Goal: Ask a question: Seek information or help from site administrators or community

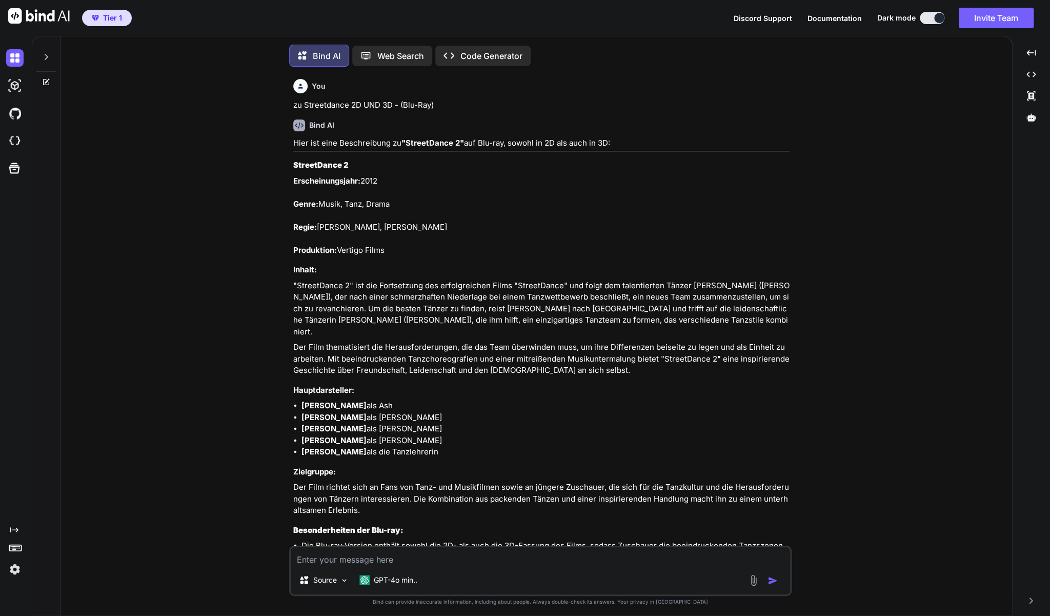
scroll to position [3299, 0]
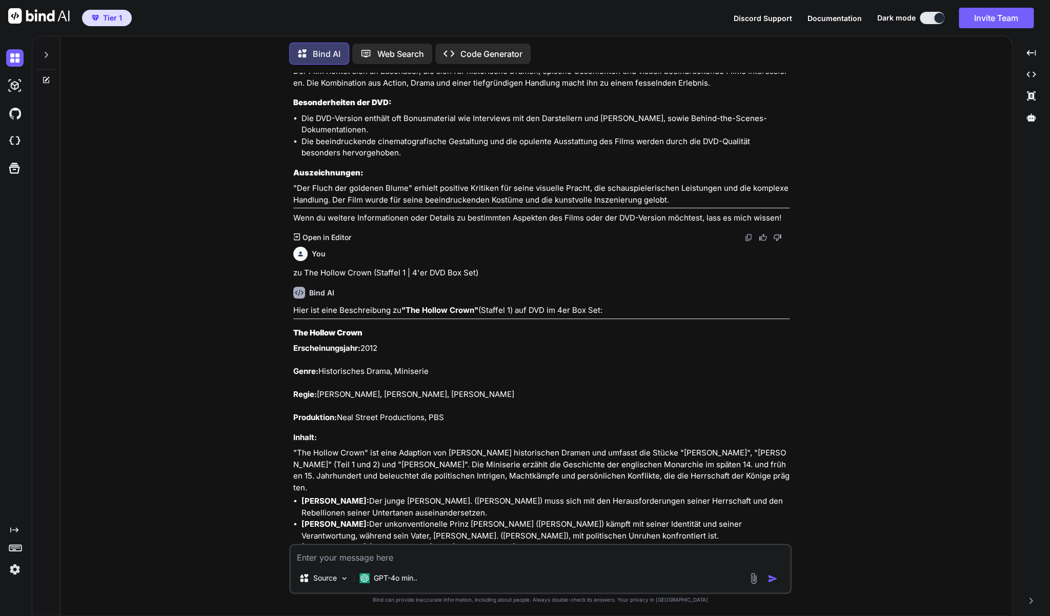
click at [420, 560] on textarea at bounding box center [540, 554] width 499 height 18
paste textarea "Ironclad (DVD - FSK 16)"
type textarea "zu Ironclad (DVD - FSK 16)"
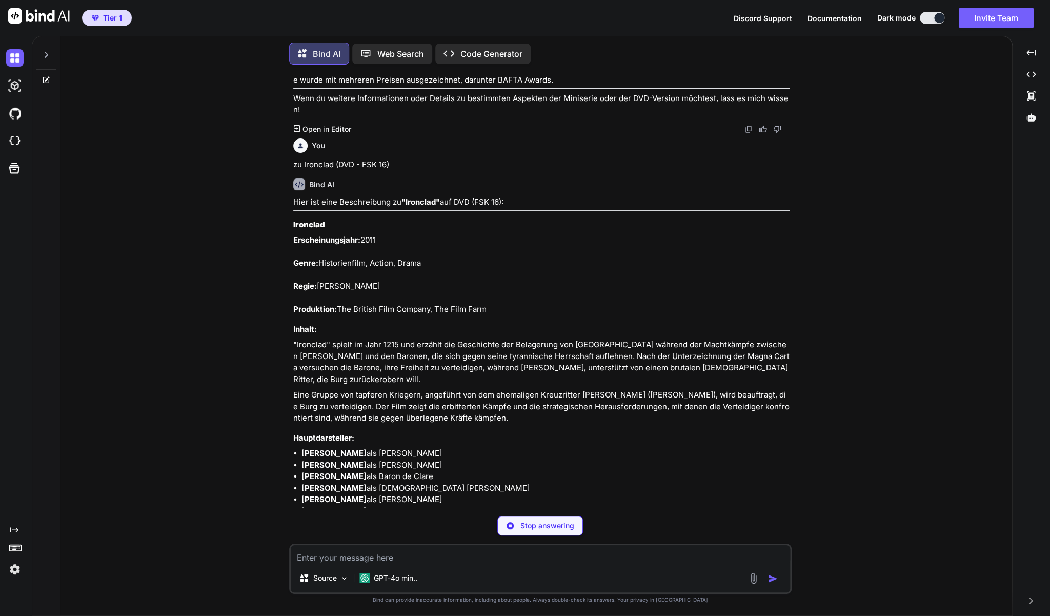
scroll to position [4049, 0]
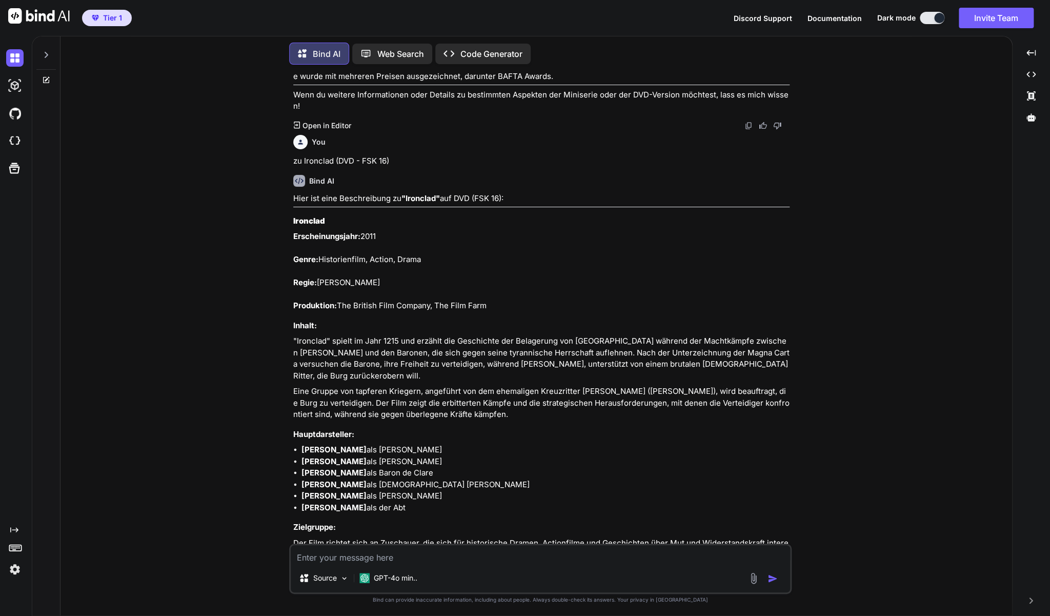
drag, startPoint x: 498, startPoint y: 357, endPoint x: 293, endPoint y: 161, distance: 283.9
click at [293, 161] on div "You zu Streetdance 2D UND 3D - (Blu-Ray) Bind AI Hier ist eine Beschreibung zu …" at bounding box center [541, 308] width 500 height 471
copy div "Ironclad Erscheinungsjahr: 2011 Genre: Historienfilm, Action, Drama Regie: [PER…"
click at [373, 561] on textarea at bounding box center [540, 554] width 499 height 18
paste textarea "Warm Bodies - Zombies mit Herz (DVD)"
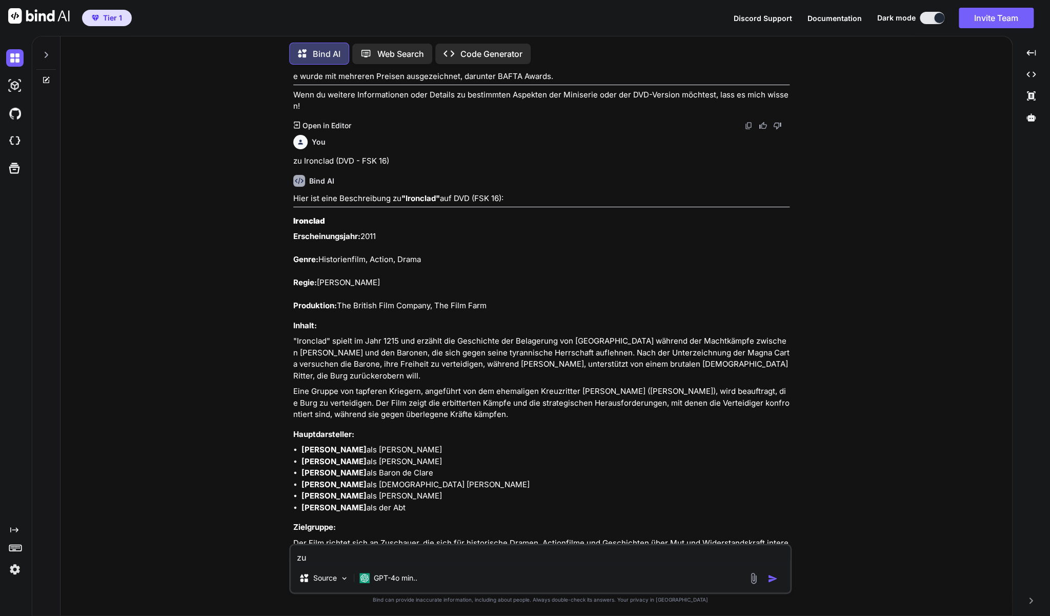
type textarea "zu Warm Bodies - Zombies mit Herz (DVD)"
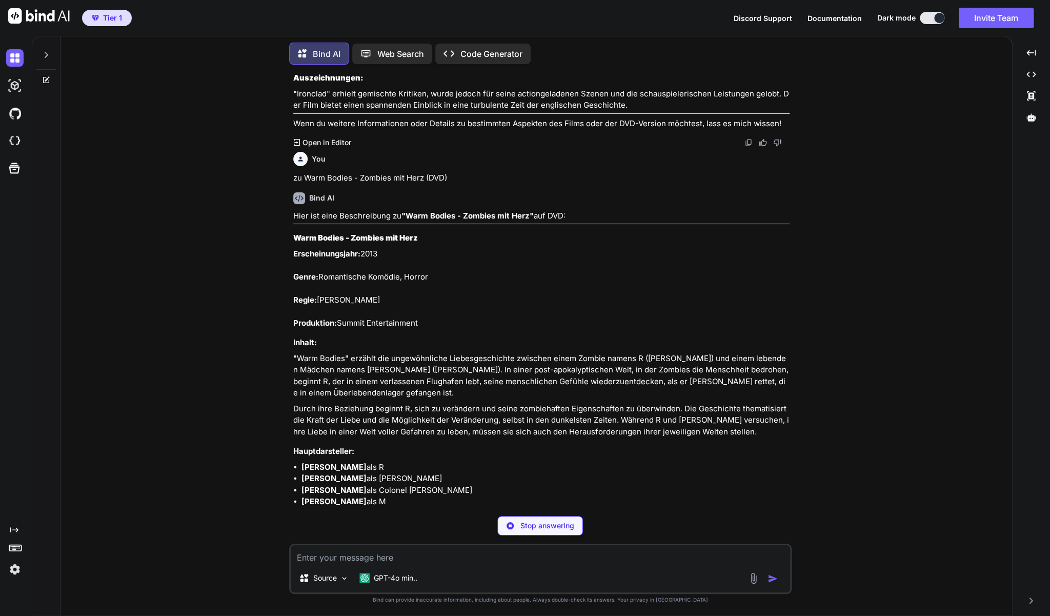
scroll to position [4617, 0]
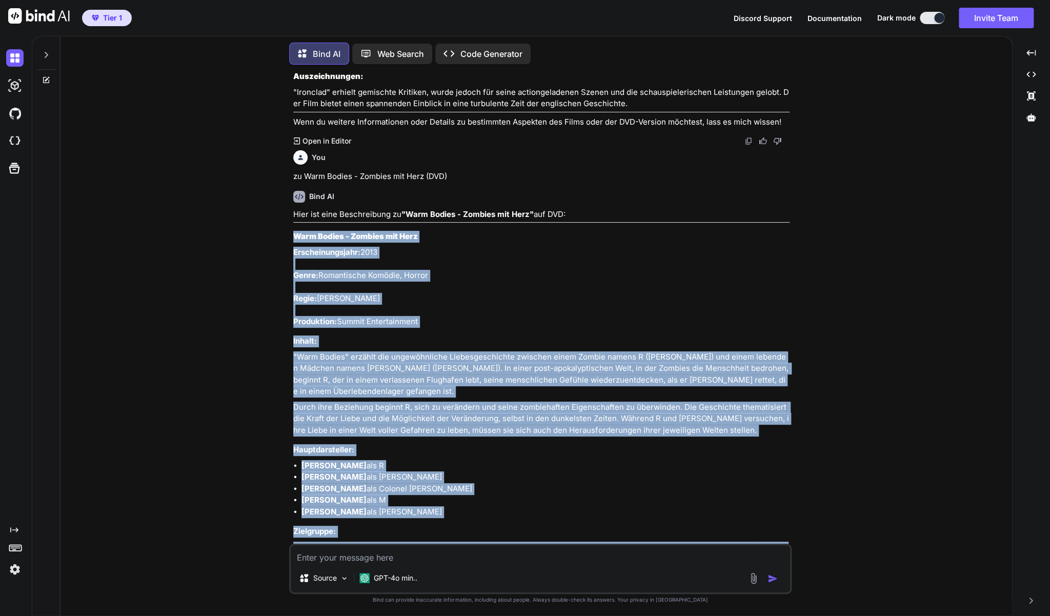
drag, startPoint x: 647, startPoint y: 498, endPoint x: 295, endPoint y: 180, distance: 474.4
click at [295, 209] on div "Hier ist eine Beschreibung zu "Warm Bodies - Zombies mit Herz" auf DVD: Warm Bo…" at bounding box center [541, 454] width 496 height 491
copy div "Lore Ipsumd - Sitamet con Adip Elitseddoeiusmod: 0324 Tempo: Incididuntu Labore…"
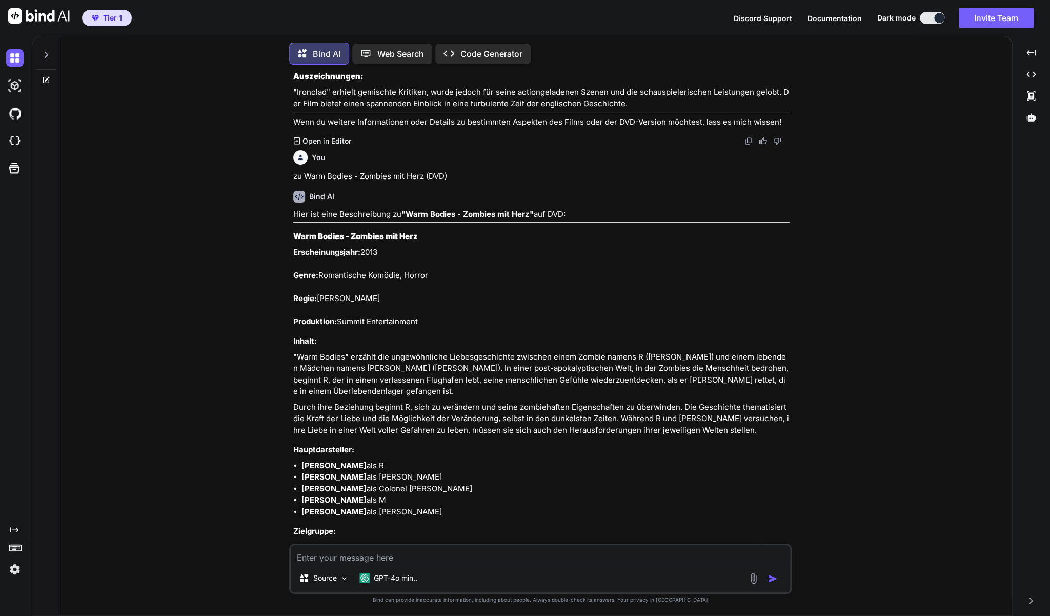
click at [417, 560] on textarea at bounding box center [540, 554] width 499 height 18
paste textarea "Pompeii (mit [PERSON_NAME] | DVD)"
type textarea "ZU Pompeii (mit [PERSON_NAME] | DVD)"
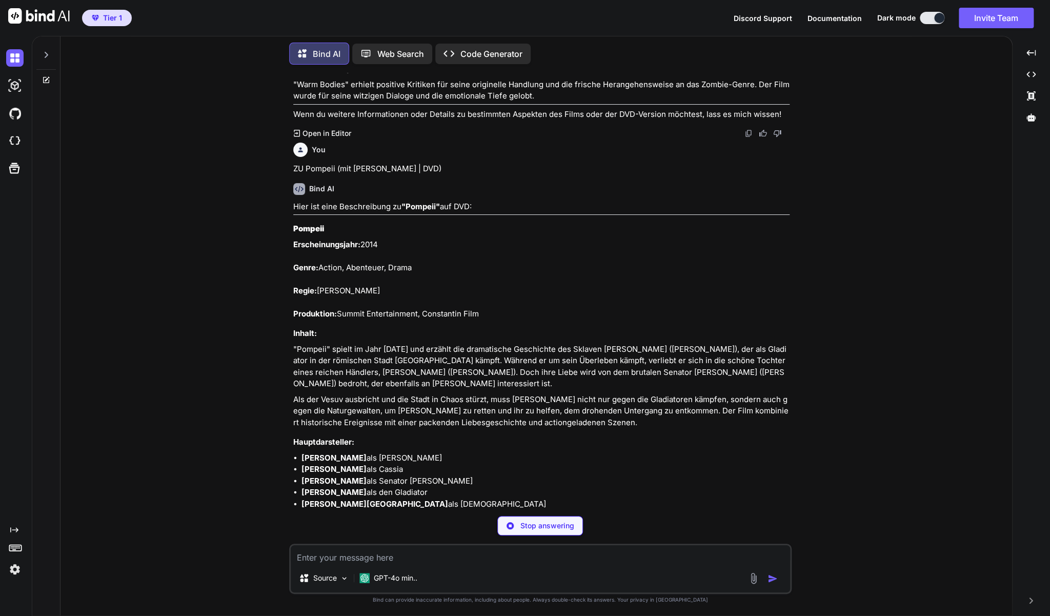
scroll to position [5204, 0]
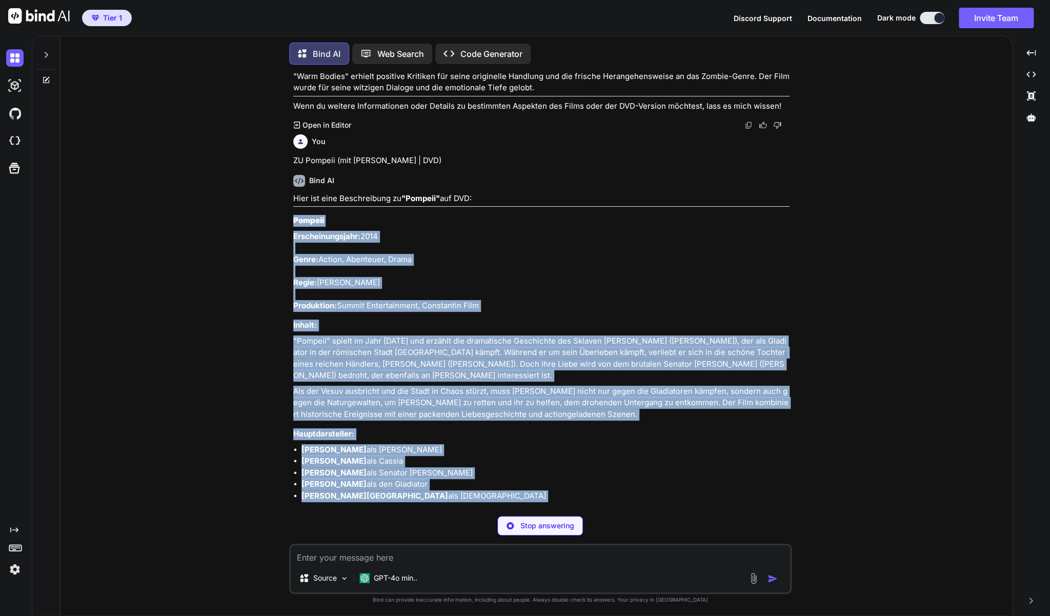
drag, startPoint x: 790, startPoint y: 484, endPoint x: 293, endPoint y: 162, distance: 592.2
click at [293, 162] on div "You zu Streetdance 2D UND 3D - (Blu-Ray) Bind AI Hier ist eine Beschreibung zu …" at bounding box center [541, 290] width 500 height 435
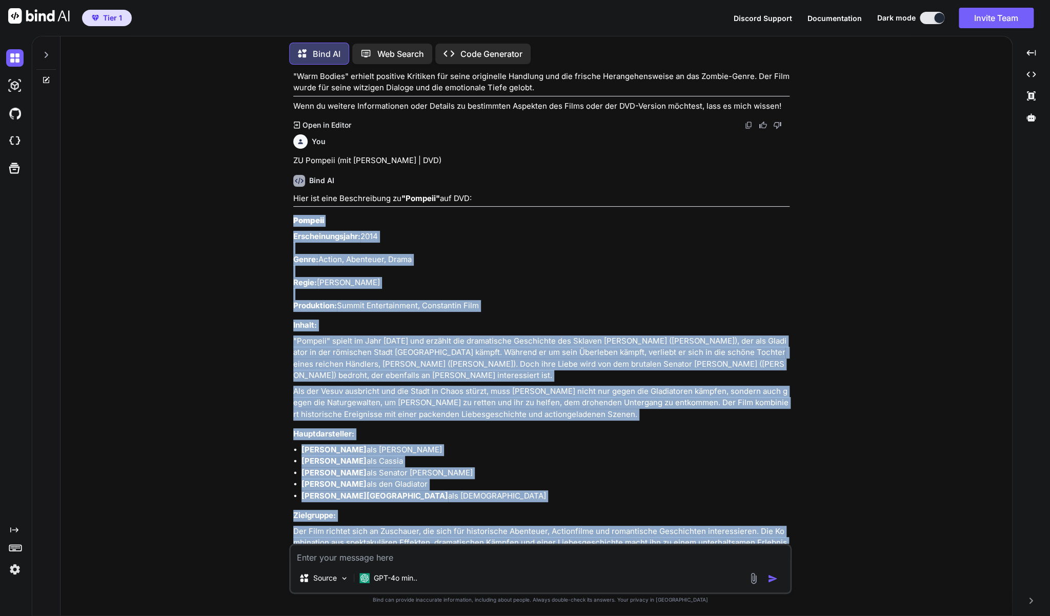
copy div "Loremip Dolorsitametcons: 6072 Adipi: Elitse, Doeiusmod, Tempo Incid: Utla E.D.…"
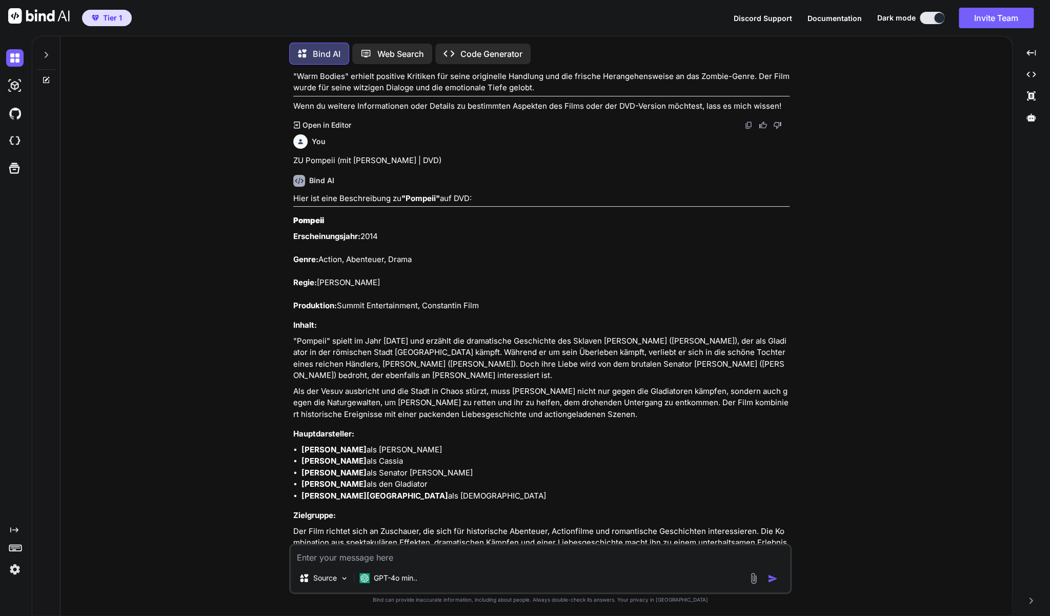
click at [364, 558] on textarea at bounding box center [540, 554] width 499 height 18
paste textarea "[PERSON_NAME] (DVD - [PERSON_NAME])"
type textarea "zu [PERSON_NAME] (DVD - [PERSON_NAME])"
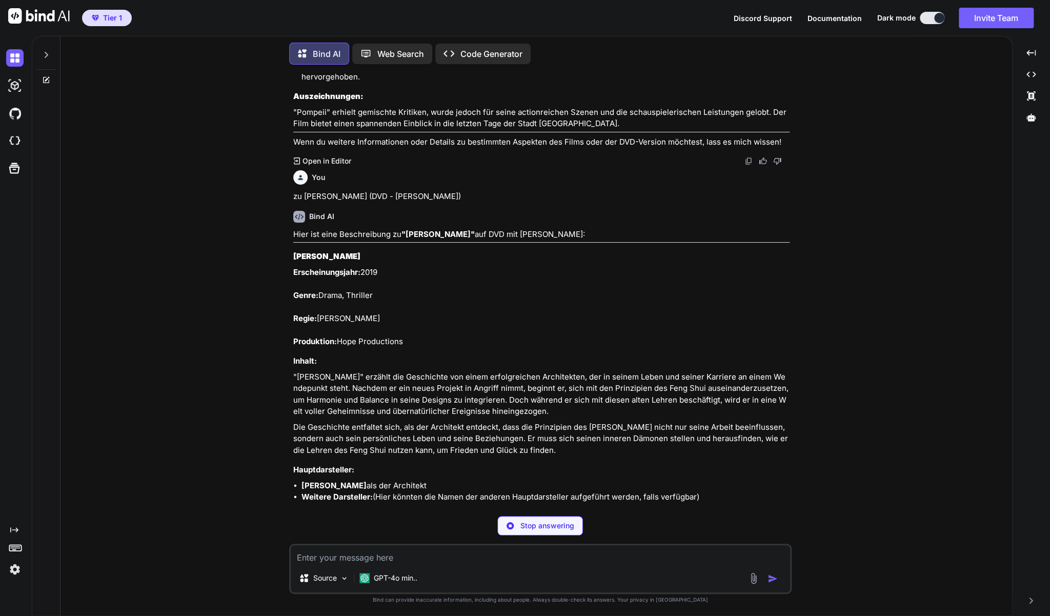
scroll to position [5740, 0]
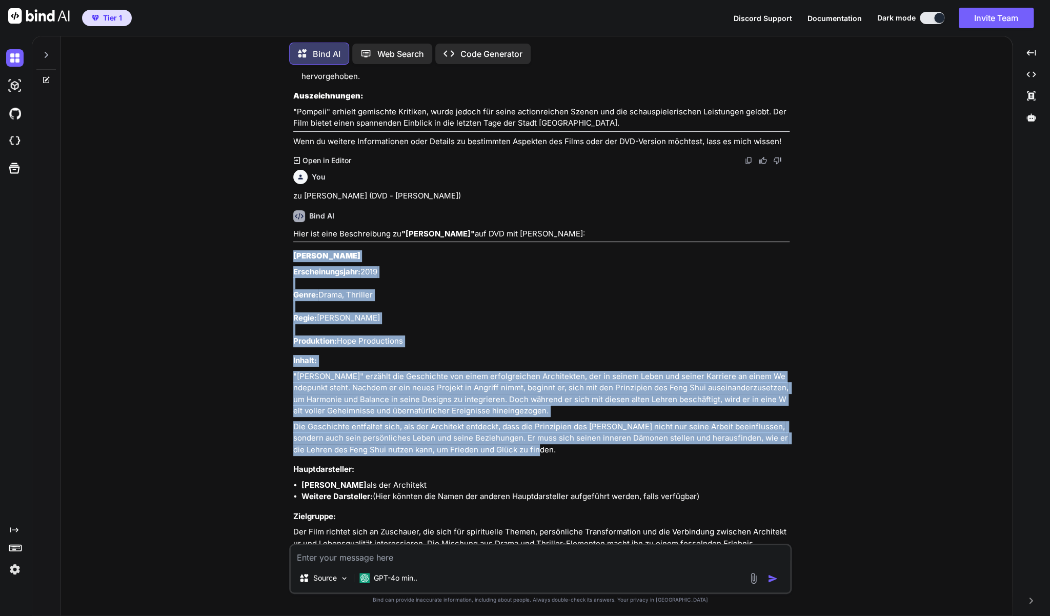
drag, startPoint x: 520, startPoint y: 390, endPoint x: 293, endPoint y: 194, distance: 299.5
click at [293, 194] on div "You zu Streetdance 2D UND 3D - (Blu-Ray) Bind AI Hier ist eine Beschreibung zu …" at bounding box center [541, 308] width 500 height 471
copy div "[PERSON_NAME] Erscheinungsjahr: 2019 Genre: Drama, Thriller Regie: [PERSON_NAME…"
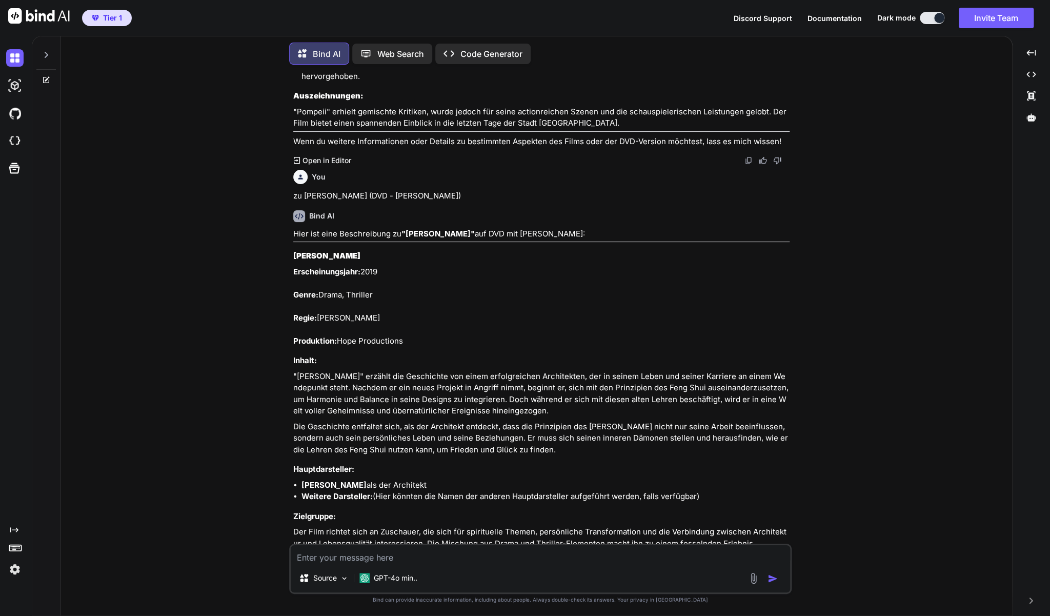
click at [348, 561] on textarea at bounding box center [540, 554] width 499 height 18
paste textarea "Deep Blue - BBC Special Edition 2-DVD-Set"
type textarea "zu Deep Blue - BBC Special Edition 2-DVD-Set"
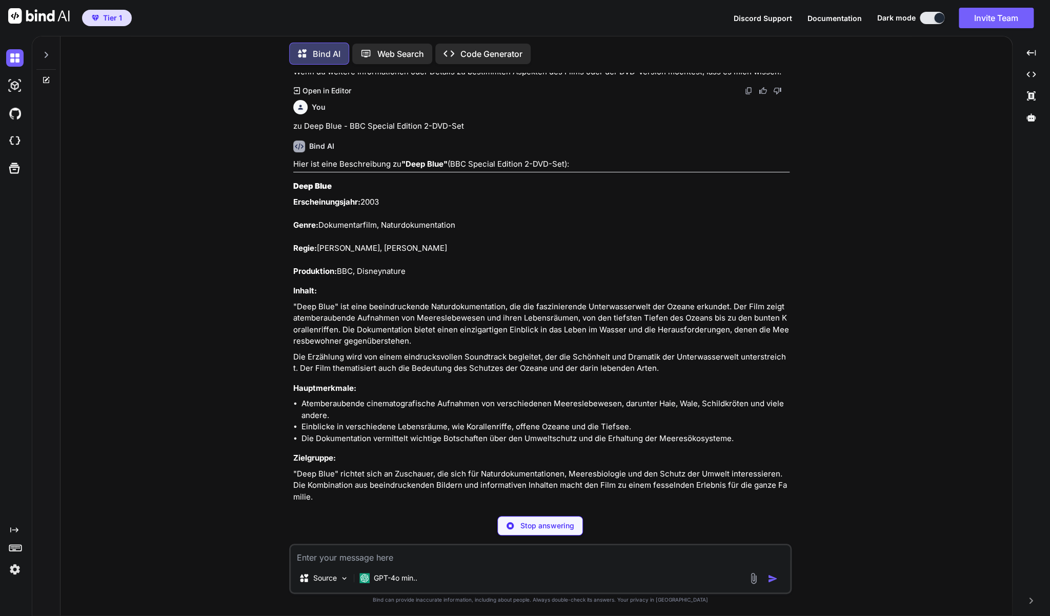
scroll to position [6336, 0]
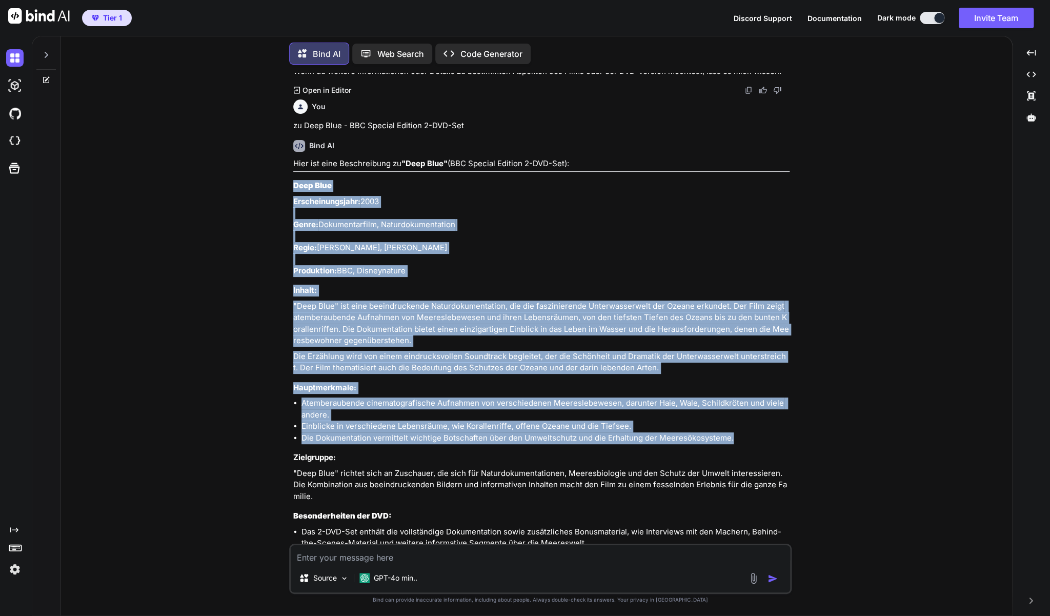
drag, startPoint x: 747, startPoint y: 378, endPoint x: 292, endPoint y: 130, distance: 518.0
click at [292, 130] on div "You zu Streetdance 2D UND 3D - (Blu-Ray) Bind AI Hier ist eine Beschreibung zu …" at bounding box center [541, 308] width 500 height 471
copy div "Lore Ipsu Dolorsitametcons: 8655 Adipi: Elitseddoeiusm, Temporincididuntut Labo…"
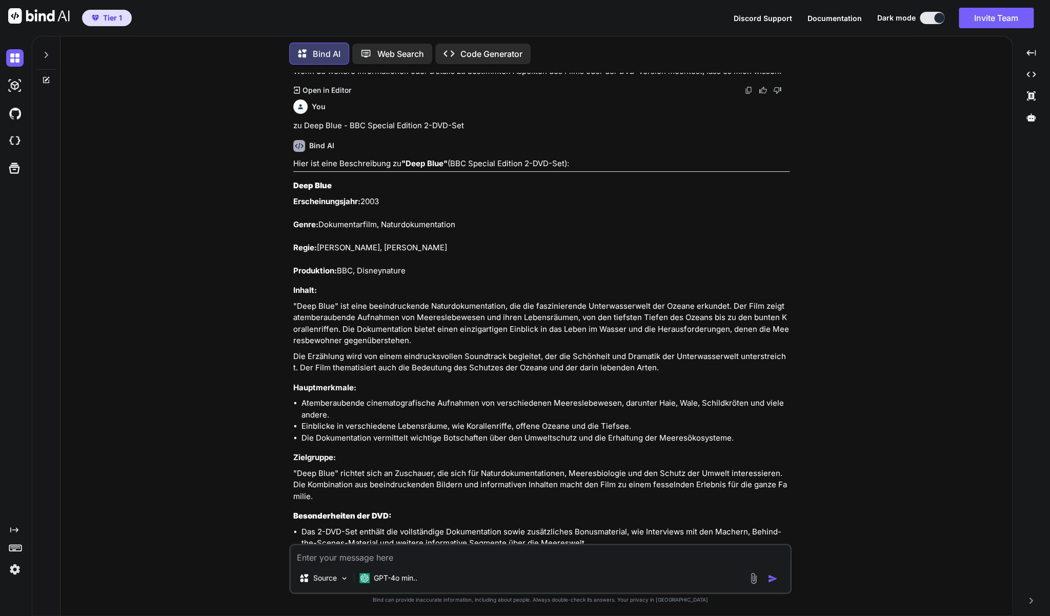
click at [355, 560] on textarea at bounding box center [540, 554] width 499 height 18
paste textarea "Die Wunderwelt der Natur (DVD - [PERSON_NAME])"
type textarea "zu Die Wunderwelt der Natur (DVD - [PERSON_NAME])"
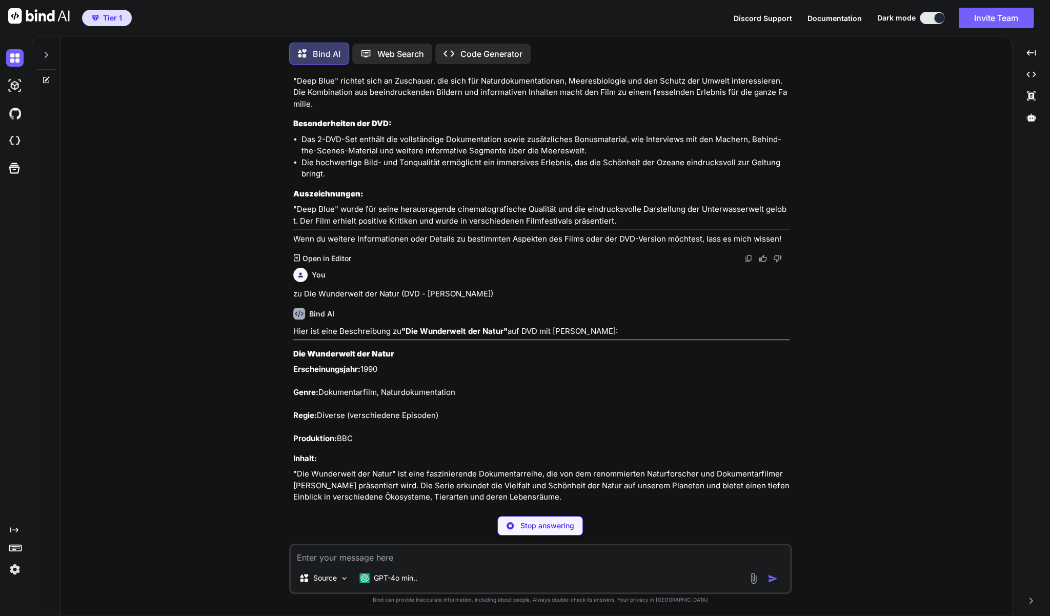
scroll to position [6730, 0]
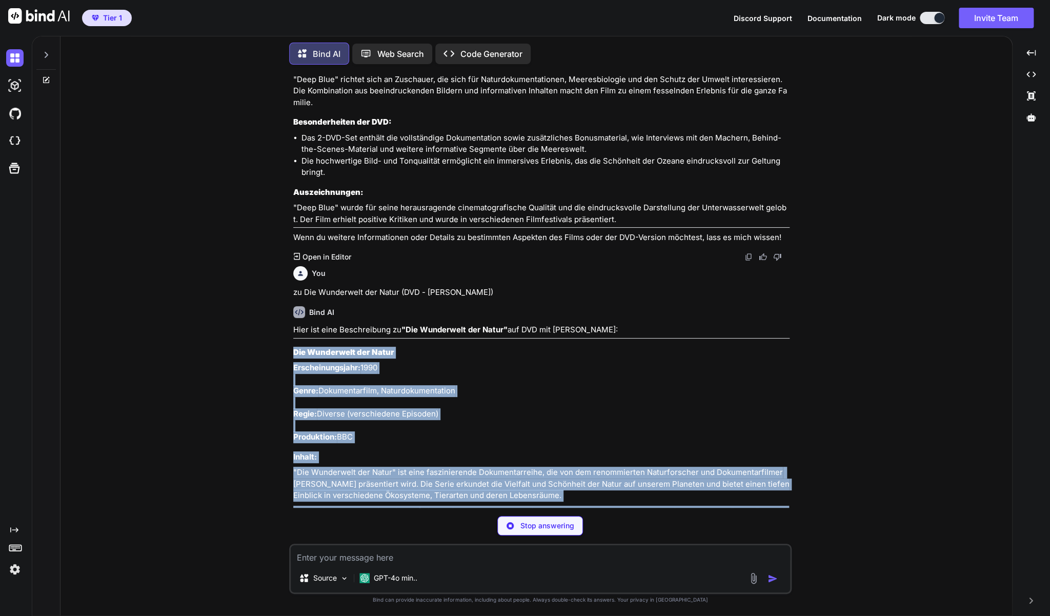
drag, startPoint x: 720, startPoint y: 476, endPoint x: 295, endPoint y: 293, distance: 462.5
click at [295, 324] on div "Hier ist eine Beschreibung zu "Die Wunderwelt der Natur" auf DVD mit [PERSON_NA…" at bounding box center [541, 552] width 496 height 456
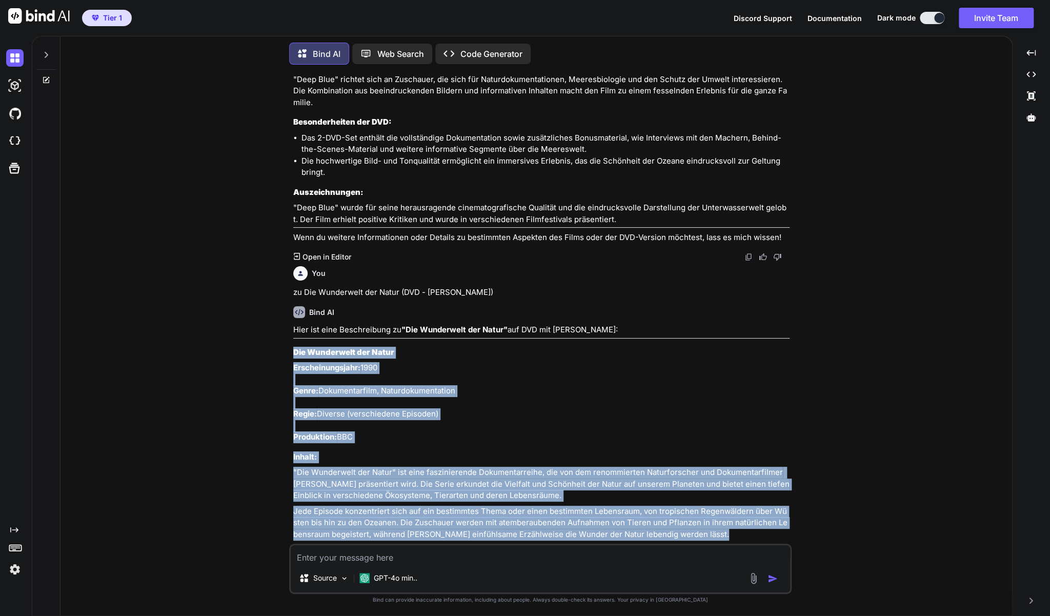
copy div "Die Wunderwelt der Natur Erscheinungsjahr: 1990 Genre: Dokumentarfilm, Naturdok…"
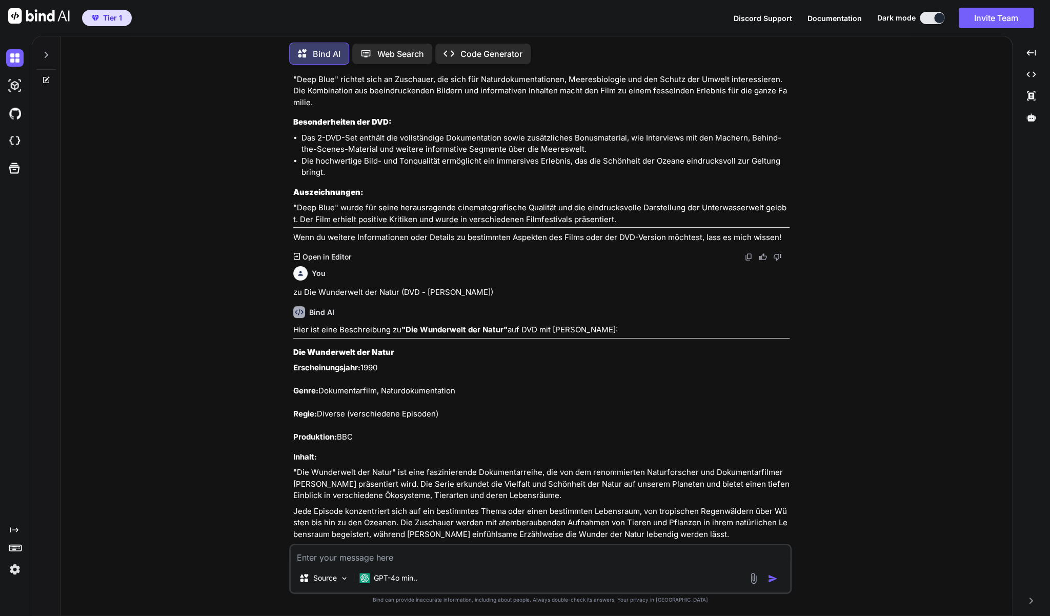
click at [318, 551] on textarea at bounding box center [540, 554] width 499 height 18
paste textarea "Die Mumie - Das Grabmal des Drachenkaisers (Bluray)"
type textarea "zu Die Mumie - Das Grabmal des Drachenkaisers (Bluray)"
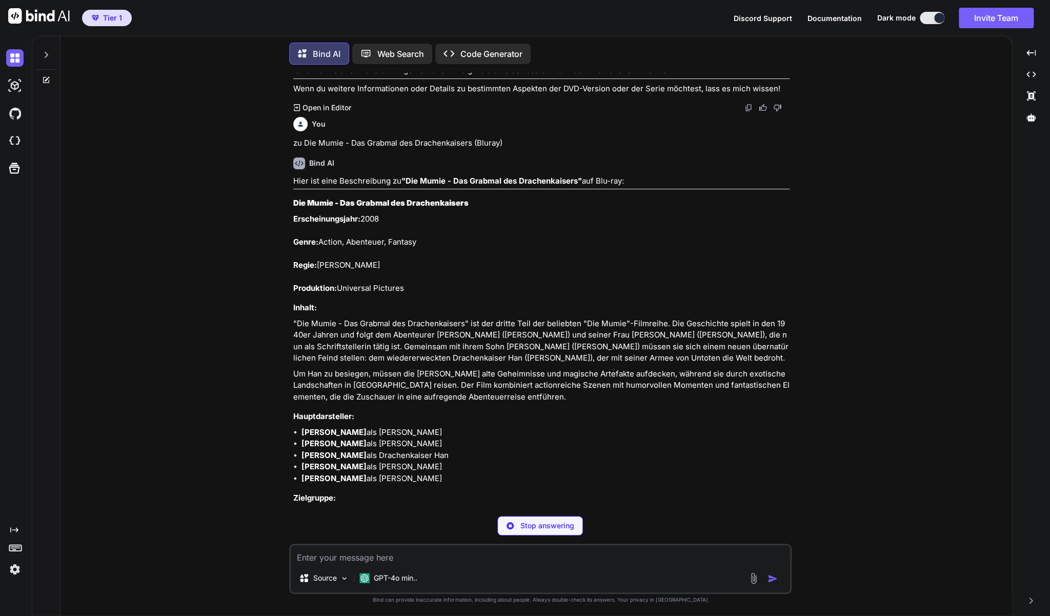
scroll to position [7417, 0]
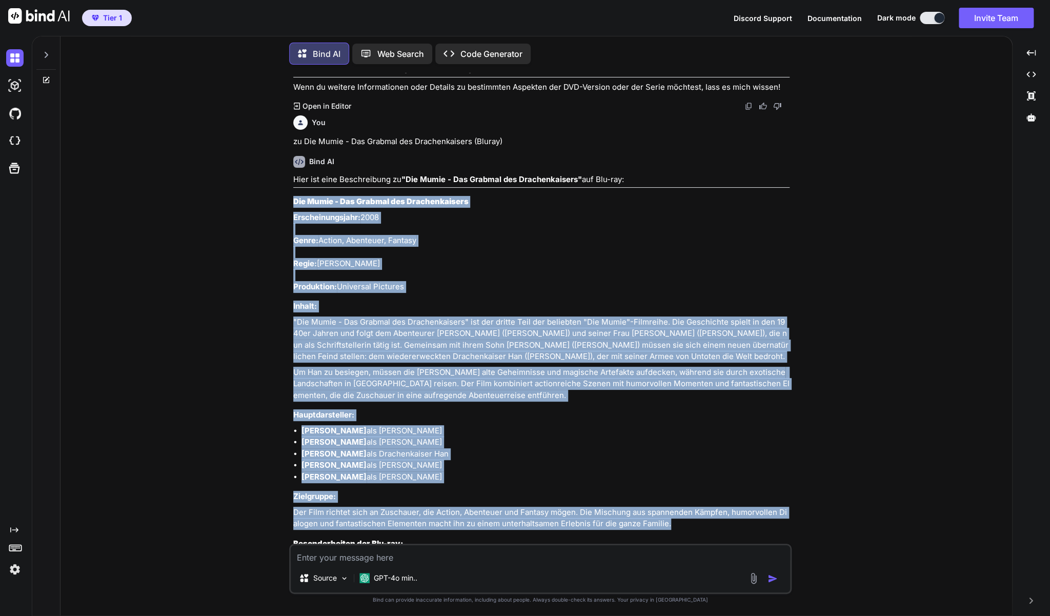
drag, startPoint x: 672, startPoint y: 463, endPoint x: 294, endPoint y: 141, distance: 496.0
click at [294, 174] on div "Hier ist eine Beschreibung zu "Die Mumie - Das Grabmal des Drachenkaisers" auf …" at bounding box center [541, 425] width 496 height 502
copy div "Lor Ipsum - Dol Sitamet con Adipiscingelit Seddoeiusmodtemp: 8240 Incid: Utlabo…"
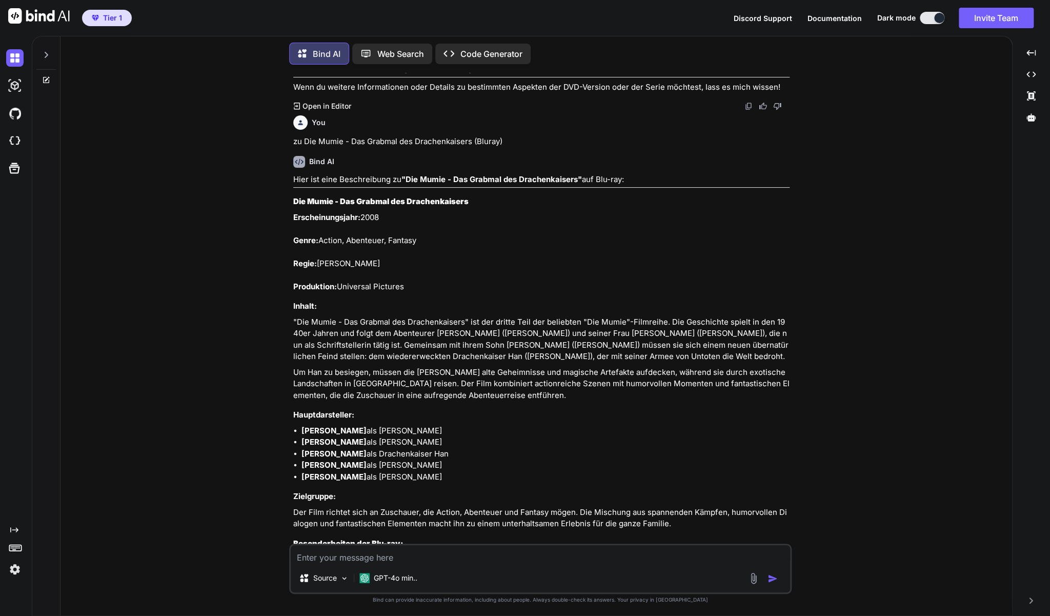
click at [455, 559] on textarea at bounding box center [540, 554] width 499 height 18
paste textarea ""Public Enemies" - mit [PERSON_NAME] (Blu-ray)"
type textarea "zu "Public Enemies" - mit [PERSON_NAME] (Blu-ray)"
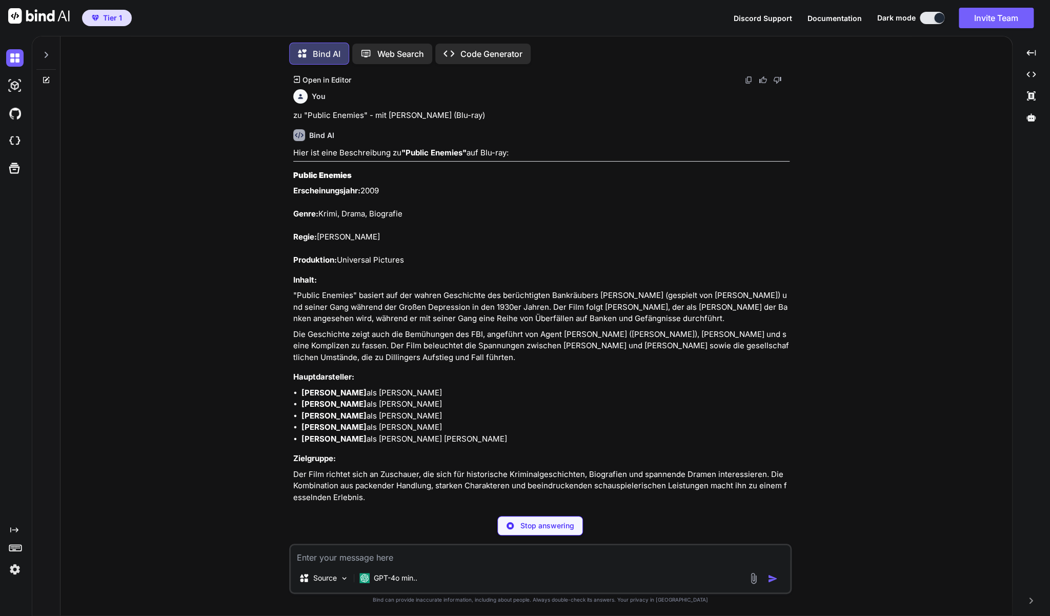
scroll to position [8027, 0]
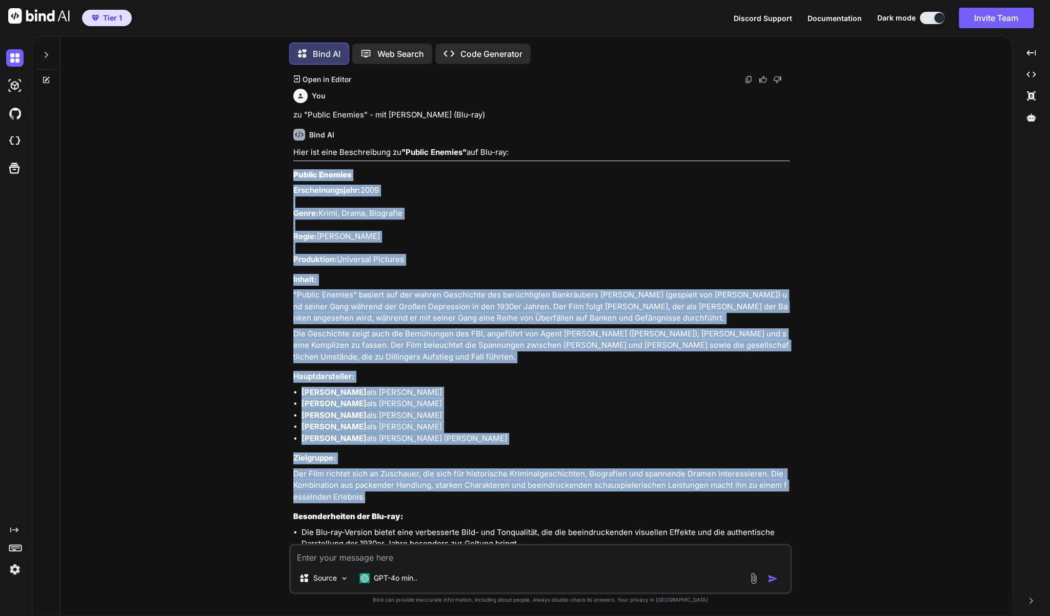
drag, startPoint x: 398, startPoint y: 428, endPoint x: 293, endPoint y: 105, distance: 339.5
click at [293, 147] on div "Hier ist eine Beschreibung zu "Public Enemies" auf Blu-ray: Public Enemies Ersc…" at bounding box center [541, 404] width 496 height 514
copy div "Loremi Dolorsi Ametconsectetura: 3737 Elits: Doeiu, Tempo, Incididun Utlab: Etd…"
